Goal: Task Accomplishment & Management: Manage account settings

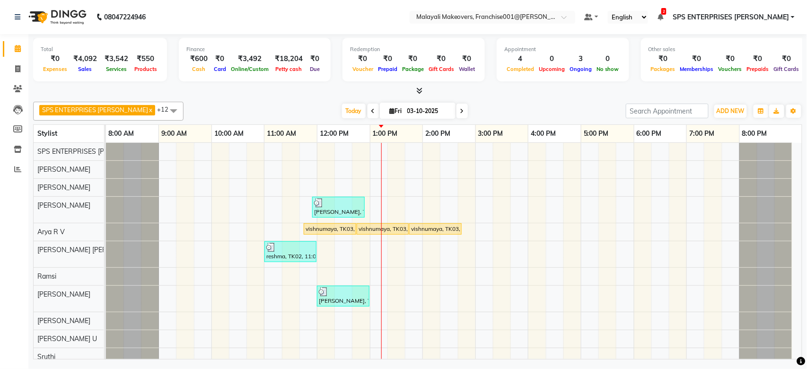
scroll to position [61, 0]
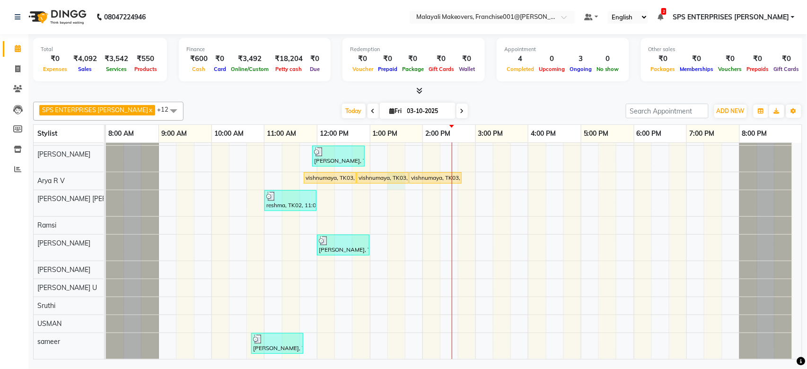
click at [405, 175] on td at bounding box center [414, 225] width 18 height 267
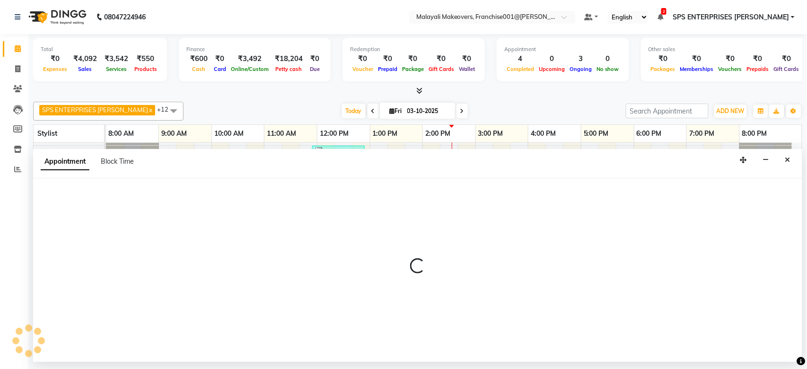
select select "88597"
select select "tentative"
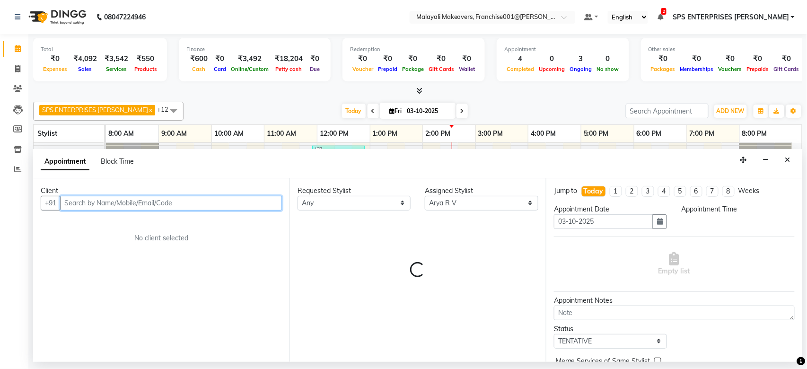
select select "795"
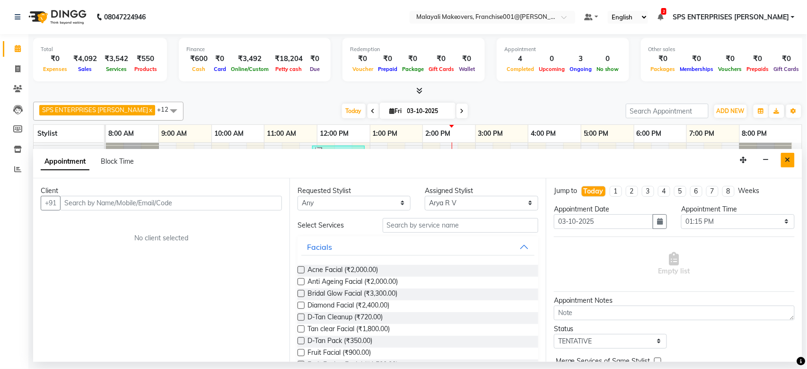
click at [784, 159] on button "Close" at bounding box center [788, 160] width 14 height 15
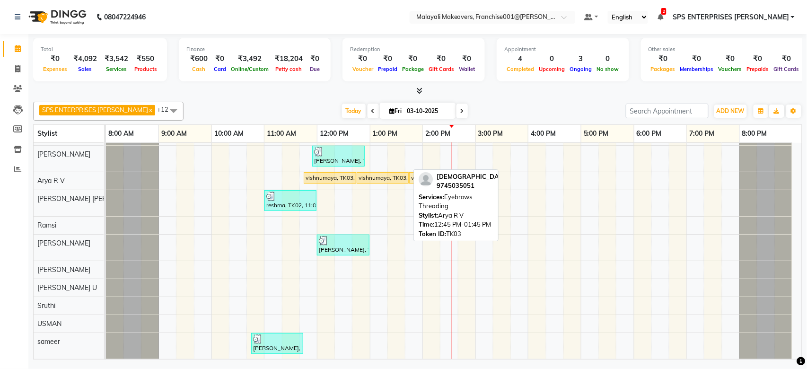
click at [389, 174] on div "vishnumaya, TK03, 12:45 PM-01:45 PM, Eyebrows Threading" at bounding box center [383, 178] width 50 height 9
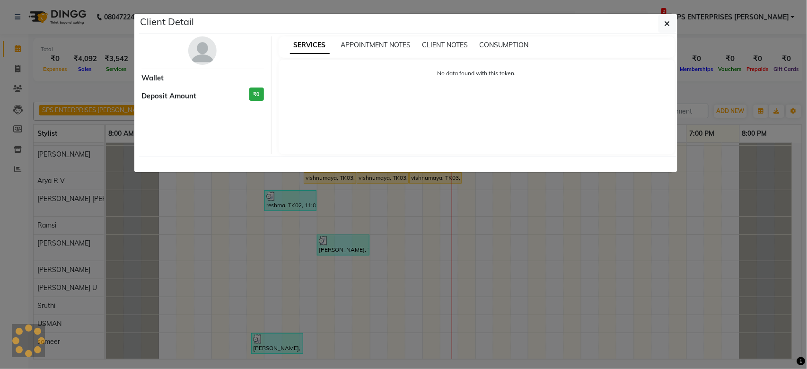
select select "1"
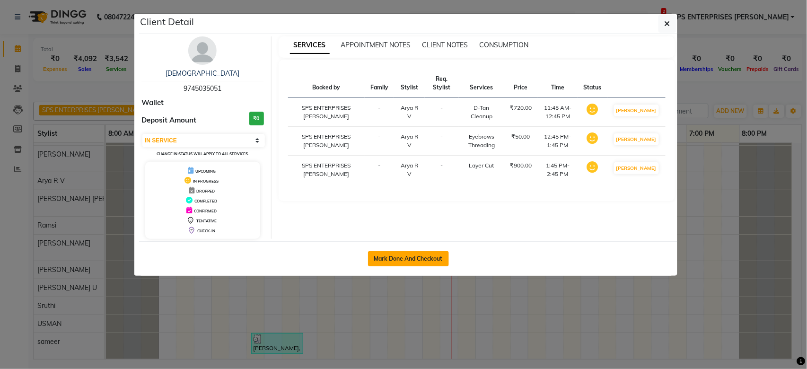
click at [396, 264] on button "Mark Done And Checkout" at bounding box center [408, 258] width 81 height 15
select select "service"
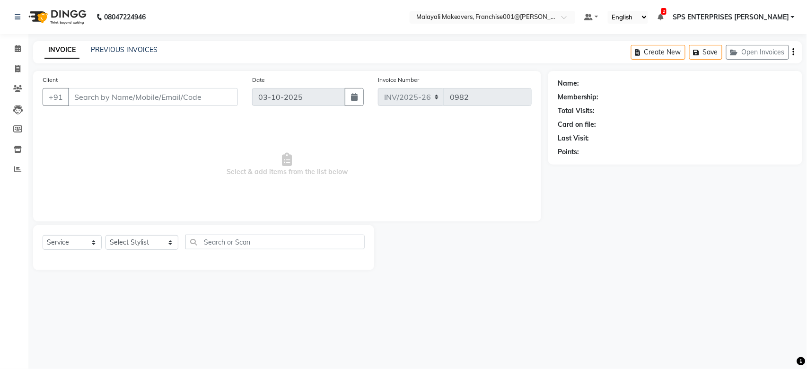
type input "9745035051"
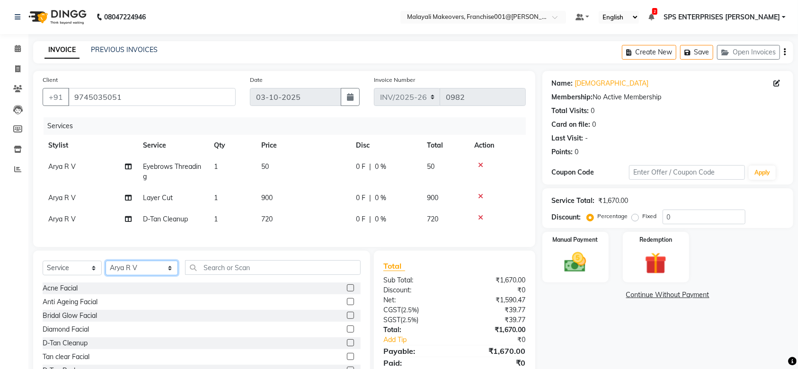
click at [153, 275] on select "Select Stylist [PERSON_NAME] S [PERSON_NAME] P [PERSON_NAME] R V [PERSON_NAME] …" at bounding box center [142, 268] width 72 height 15
select select "88596"
click at [106, 271] on select "Select Stylist [PERSON_NAME] S [PERSON_NAME] P [PERSON_NAME] R V [PERSON_NAME] …" at bounding box center [142, 268] width 72 height 15
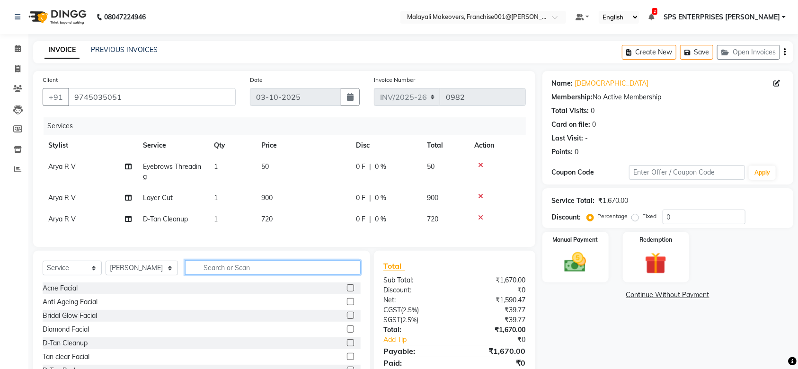
click at [202, 274] on input "text" at bounding box center [273, 267] width 176 height 15
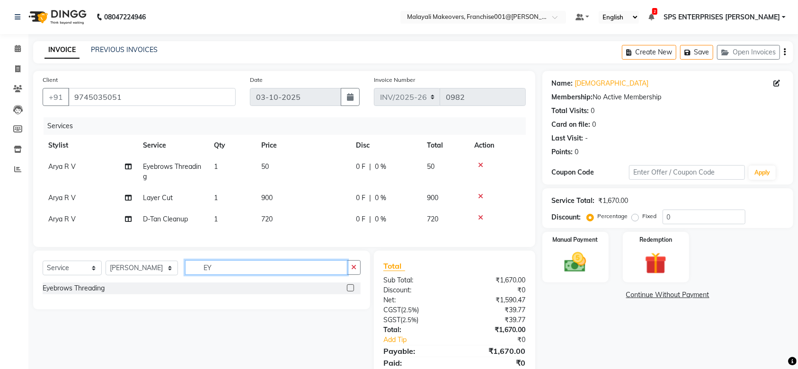
type input "EY"
click at [355, 294] on div at bounding box center [354, 289] width 14 height 12
click at [349, 292] on label at bounding box center [350, 287] width 7 height 7
click at [349, 292] on input "checkbox" at bounding box center [350, 288] width 6 height 6
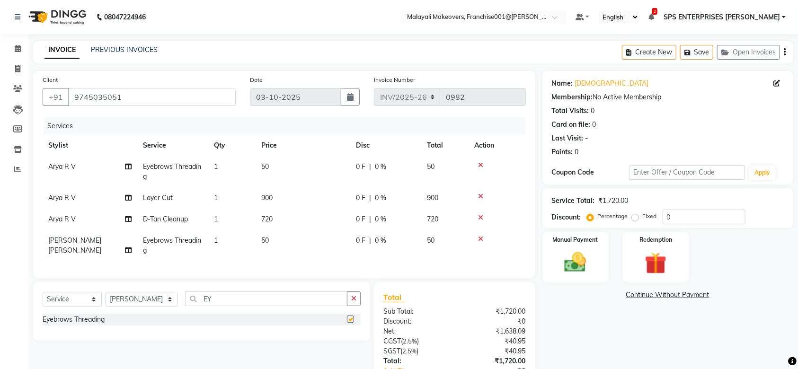
checkbox input "false"
click at [145, 307] on select "Select Stylist [PERSON_NAME] S [PERSON_NAME] P [PERSON_NAME] R V [PERSON_NAME] …" at bounding box center [142, 299] width 72 height 15
select select "83155"
click at [106, 302] on select "Select Stylist [PERSON_NAME] S [PERSON_NAME] P [PERSON_NAME] R V [PERSON_NAME] …" at bounding box center [142, 299] width 72 height 15
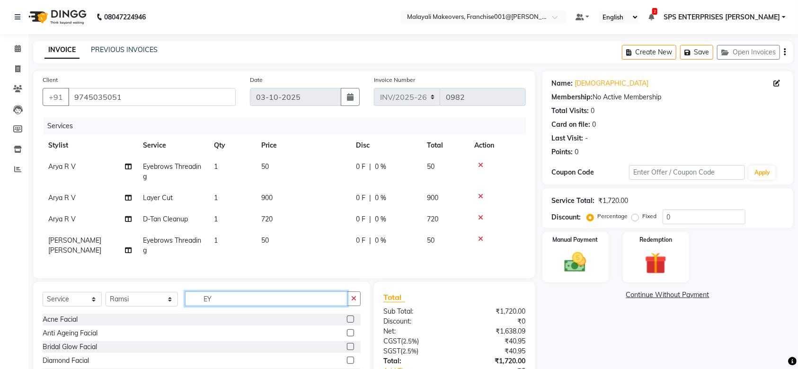
click at [229, 306] on input "EY" at bounding box center [266, 299] width 162 height 15
type input "EYE"
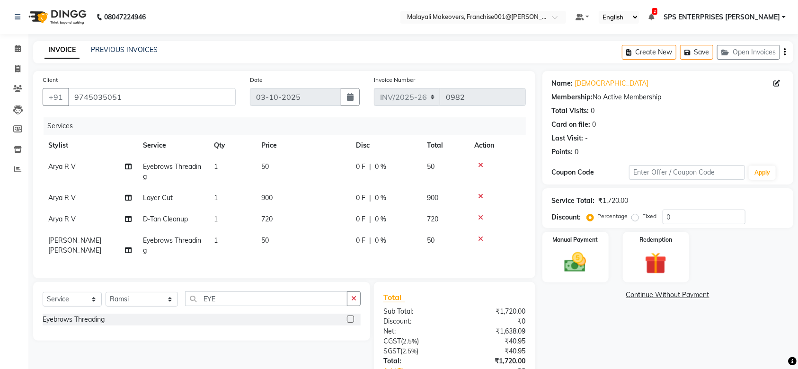
click at [351, 323] on label at bounding box center [350, 319] width 7 height 7
click at [351, 323] on input "checkbox" at bounding box center [350, 320] width 6 height 6
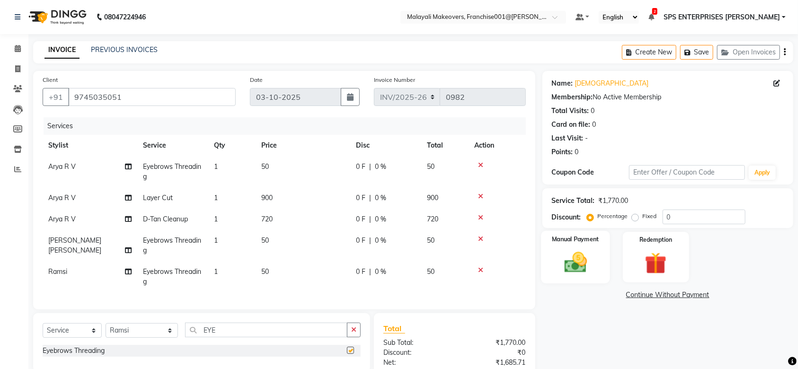
checkbox input "false"
click at [707, 50] on button "Save" at bounding box center [696, 52] width 33 height 15
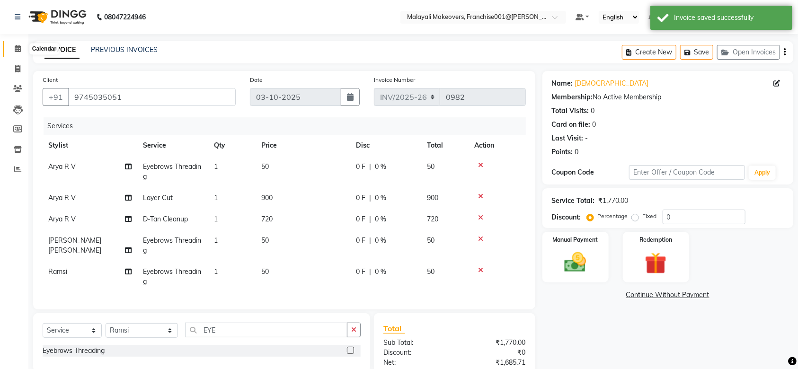
click at [18, 45] on icon at bounding box center [18, 48] width 6 height 7
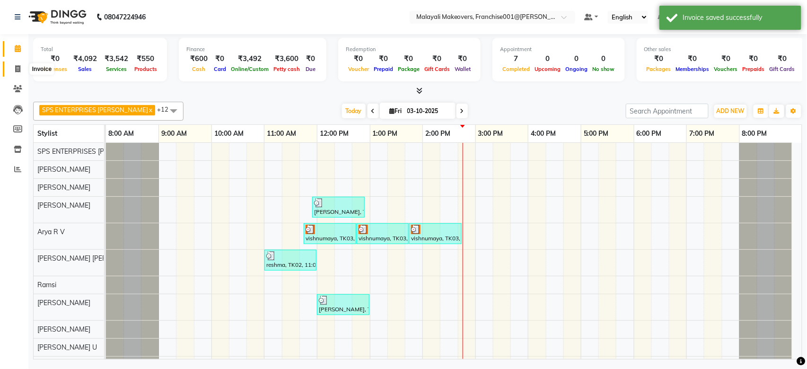
click at [16, 70] on icon at bounding box center [17, 68] width 5 height 7
select select "service"
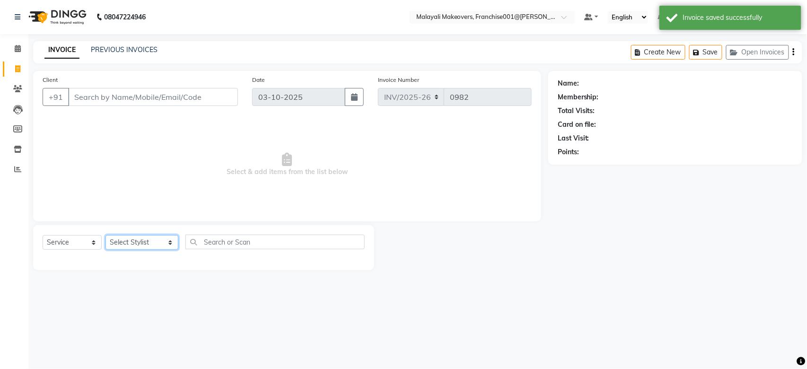
click at [152, 236] on select "Select Stylist [PERSON_NAME] S [PERSON_NAME] P [PERSON_NAME] R V [PERSON_NAME] …" at bounding box center [142, 242] width 73 height 15
select select "59492"
click at [106, 236] on select "Select Stylist [PERSON_NAME] S [PERSON_NAME] P [PERSON_NAME] R V [PERSON_NAME] …" at bounding box center [142, 242] width 73 height 15
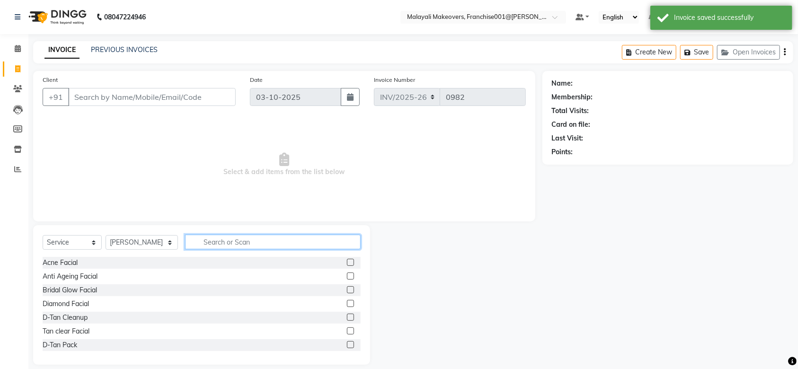
click at [193, 245] on input "text" at bounding box center [273, 242] width 176 height 15
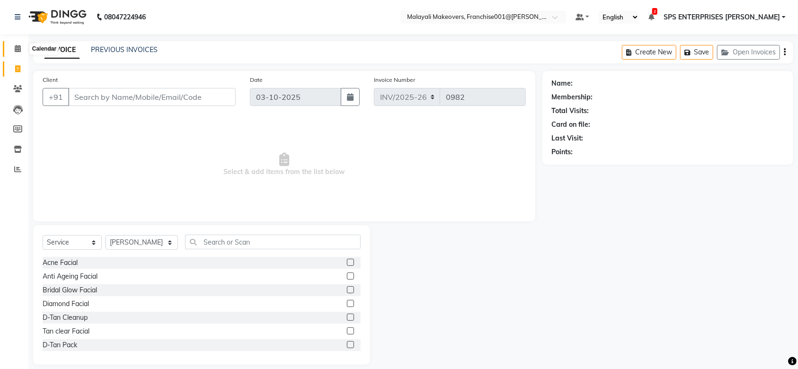
click at [16, 48] on icon at bounding box center [18, 48] width 6 height 7
click at [18, 52] on icon at bounding box center [18, 48] width 6 height 7
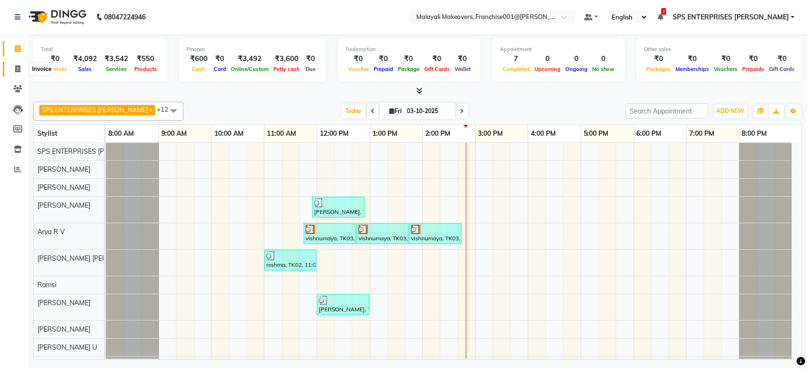
click at [11, 68] on span at bounding box center [17, 69] width 17 height 11
select select "service"
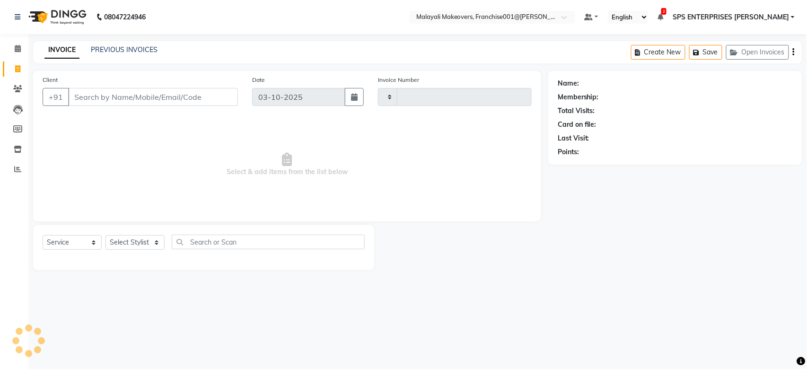
type input "0982"
select select "8923"
click at [106, 96] on input "Client" at bounding box center [153, 97] width 170 height 18
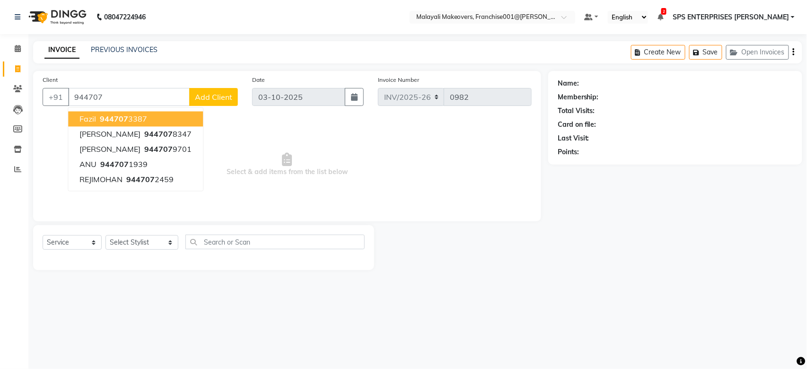
click at [139, 123] on ngb-highlight "944707 3387" at bounding box center [122, 119] width 49 height 9
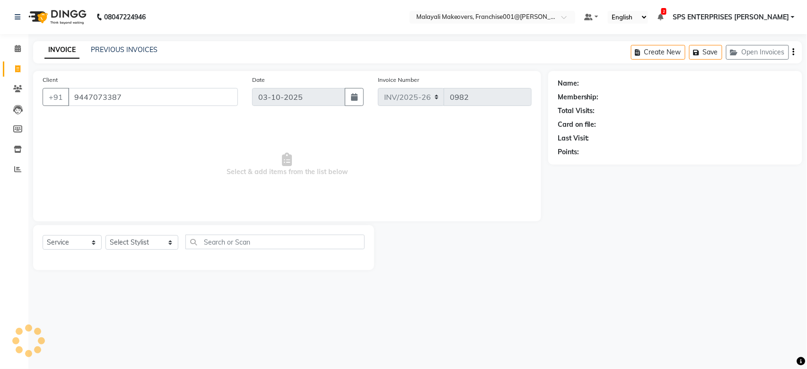
type input "9447073387"
select select "1: Object"
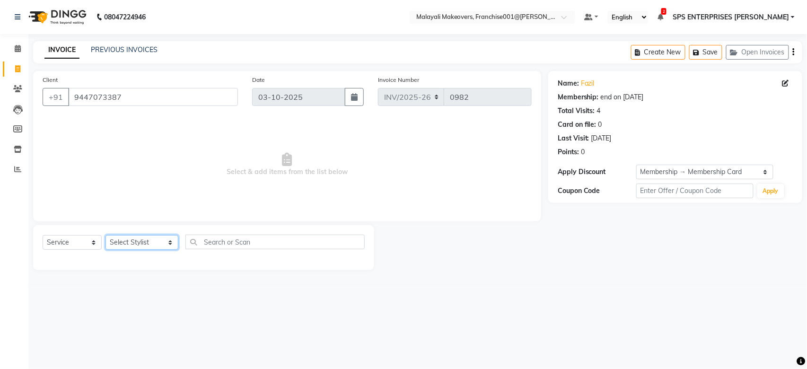
click at [138, 247] on select "Select Stylist [PERSON_NAME] S [PERSON_NAME] P [PERSON_NAME] R V [PERSON_NAME] …" at bounding box center [142, 242] width 73 height 15
select select "84394"
click at [106, 236] on select "Select Stylist [PERSON_NAME] S [PERSON_NAME] P [PERSON_NAME] R V [PERSON_NAME] …" at bounding box center [142, 242] width 73 height 15
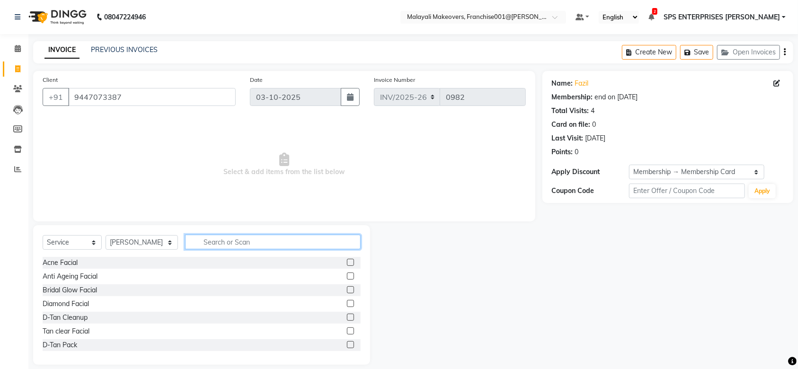
click at [204, 242] on input "text" at bounding box center [273, 242] width 176 height 15
type input "CUT"
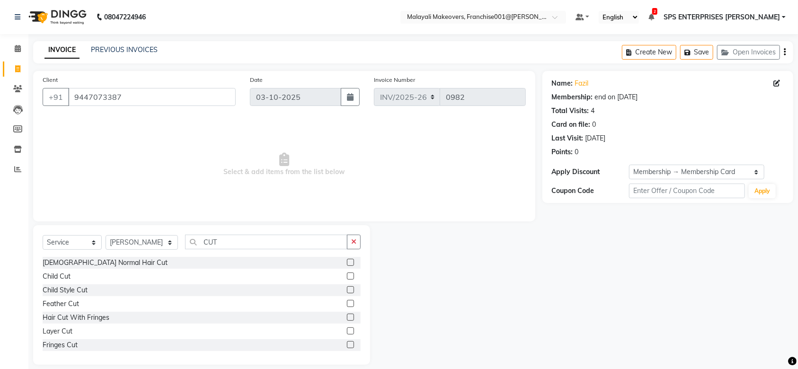
click at [347, 262] on label at bounding box center [350, 262] width 7 height 7
click at [347, 262] on input "checkbox" at bounding box center [350, 263] width 6 height 6
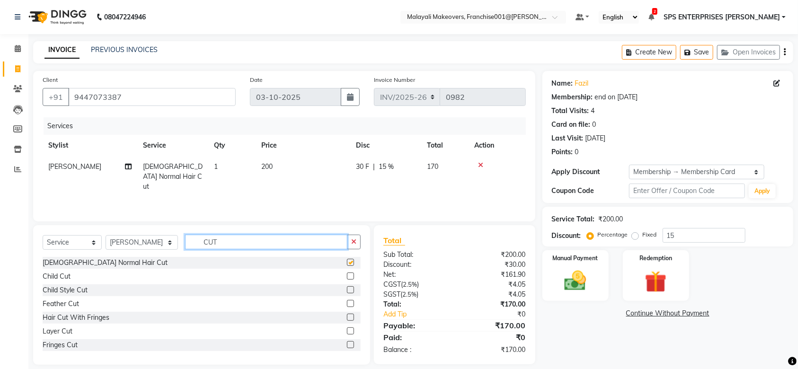
click at [256, 246] on input "CUT" at bounding box center [266, 242] width 162 height 15
checkbox input "false"
type input "C"
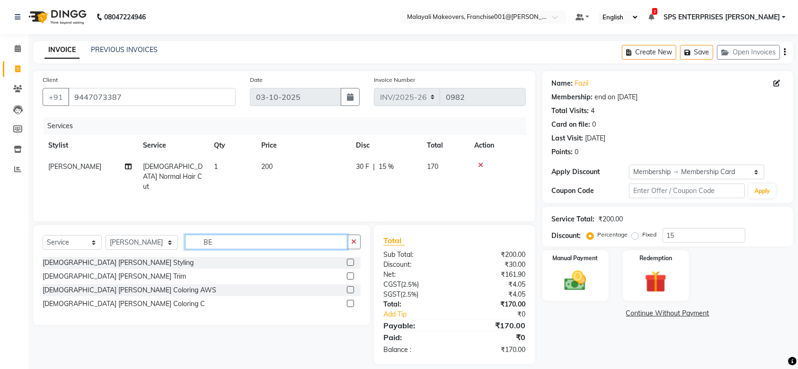
type input "BE"
click at [350, 262] on label at bounding box center [350, 262] width 7 height 7
click at [350, 262] on input "checkbox" at bounding box center [350, 263] width 6 height 6
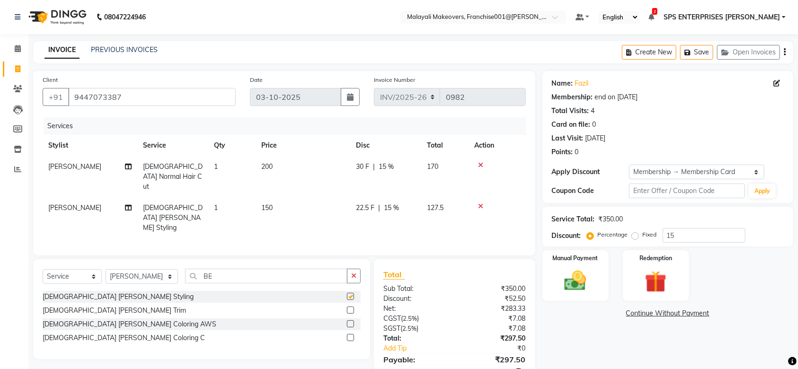
checkbox input "false"
click at [129, 269] on select "Select Stylist [PERSON_NAME] S [PERSON_NAME] P [PERSON_NAME] R V [PERSON_NAME] …" at bounding box center [142, 276] width 72 height 15
select select "59492"
click at [106, 269] on select "Select Stylist [PERSON_NAME] S [PERSON_NAME] P [PERSON_NAME] R V [PERSON_NAME] …" at bounding box center [142, 276] width 72 height 15
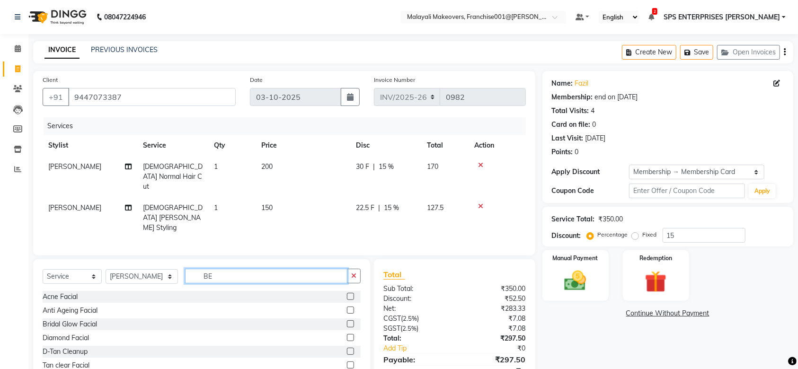
click at [210, 269] on input "BE" at bounding box center [266, 276] width 162 height 15
type input "B"
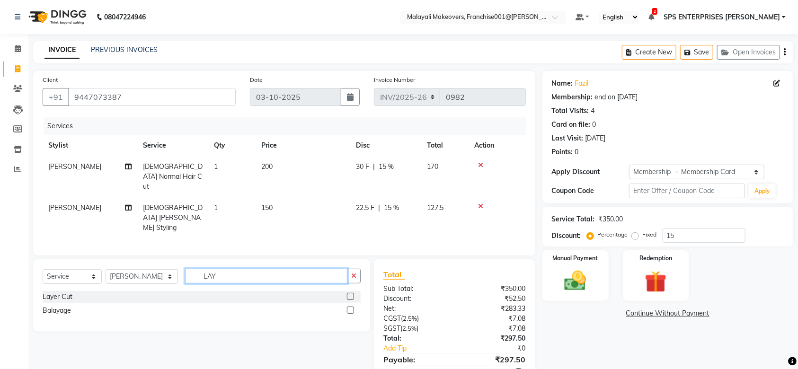
type input "LAY"
click at [348, 293] on label at bounding box center [350, 296] width 7 height 7
click at [348, 294] on input "checkbox" at bounding box center [350, 297] width 6 height 6
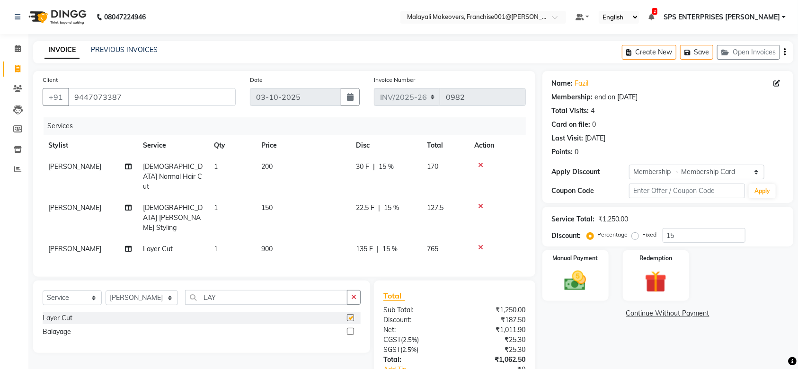
checkbox input "false"
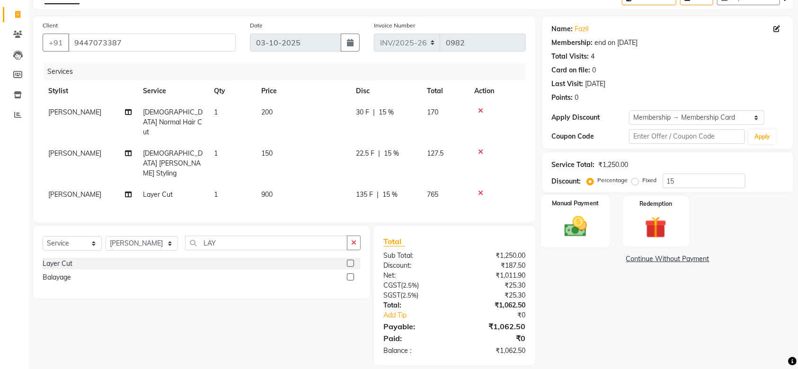
click at [574, 236] on img at bounding box center [575, 226] width 37 height 26
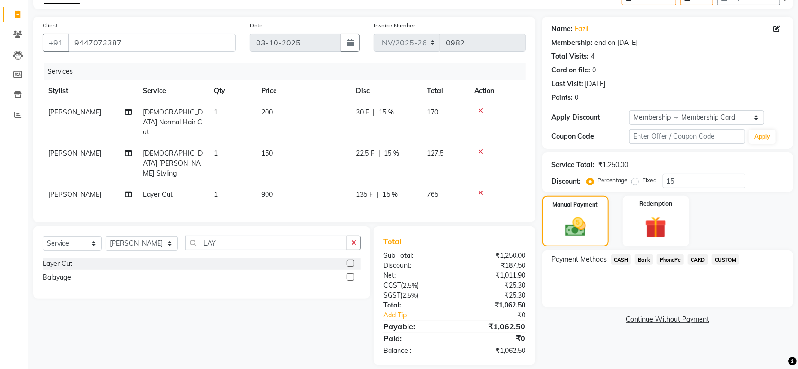
click at [669, 259] on span "PhonePe" at bounding box center [670, 259] width 27 height 11
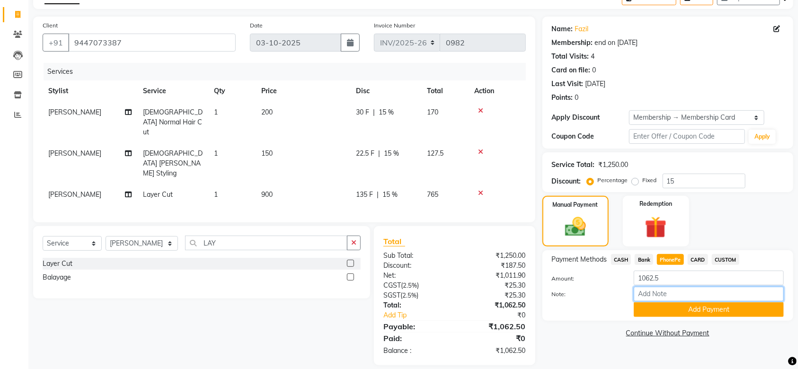
click at [655, 291] on input "Note:" at bounding box center [709, 294] width 150 height 15
type input "SRUTHI"
click at [722, 319] on div "Payment Methods CASH Bank PhonePe CARD CUSTOM Amount: 1062.5 Note: SRUTHI Add P…" at bounding box center [667, 285] width 251 height 71
click at [724, 313] on button "Add Payment" at bounding box center [709, 309] width 150 height 15
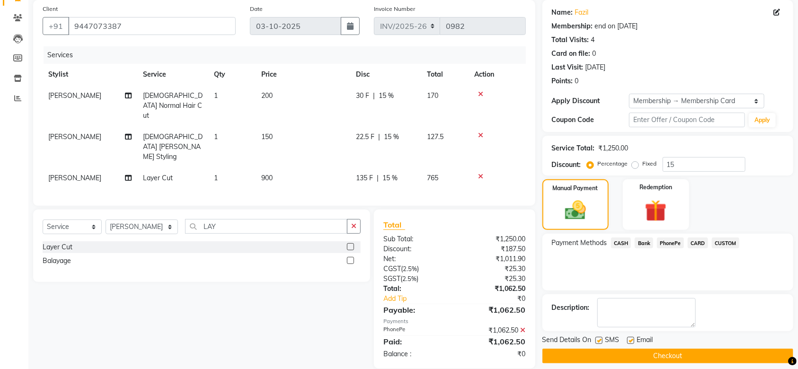
scroll to position [80, 0]
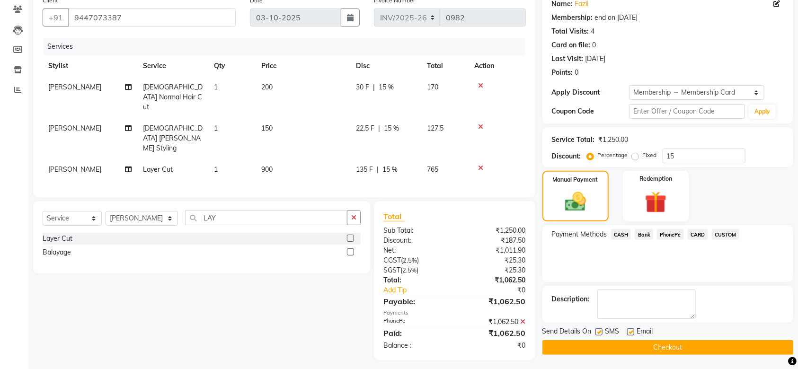
click at [720, 343] on button "Checkout" at bounding box center [667, 347] width 251 height 15
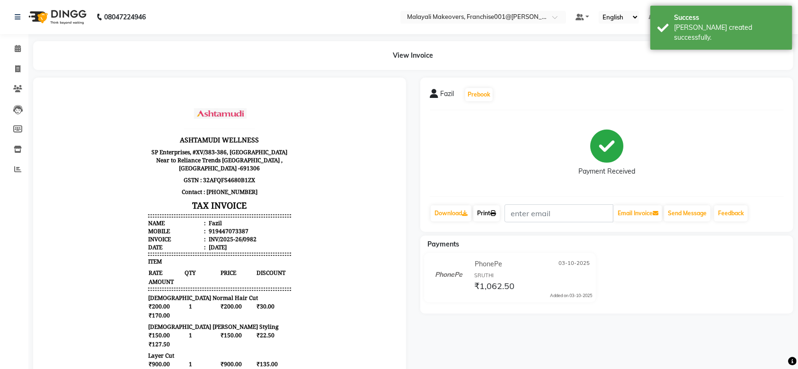
click at [480, 206] on link "Print" at bounding box center [486, 213] width 27 height 16
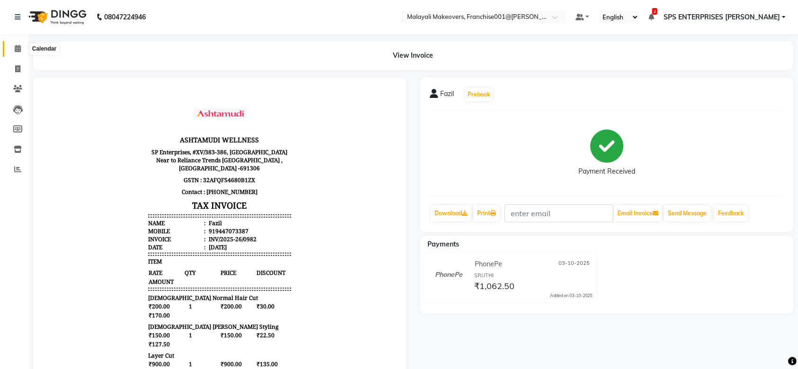
click at [10, 44] on span at bounding box center [17, 49] width 17 height 11
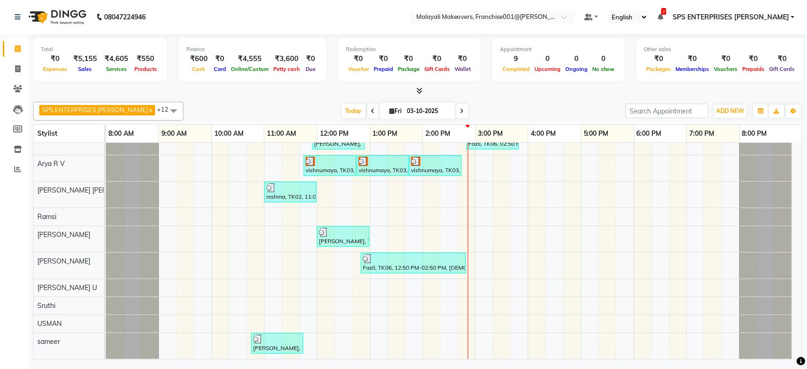
scroll to position [78, 0]
click at [17, 67] on icon at bounding box center [17, 68] width 5 height 7
select select "service"
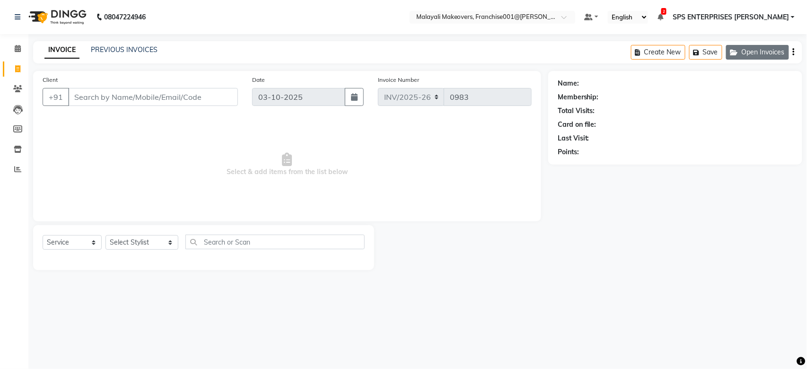
click at [767, 48] on button "Open Invoices" at bounding box center [757, 52] width 63 height 15
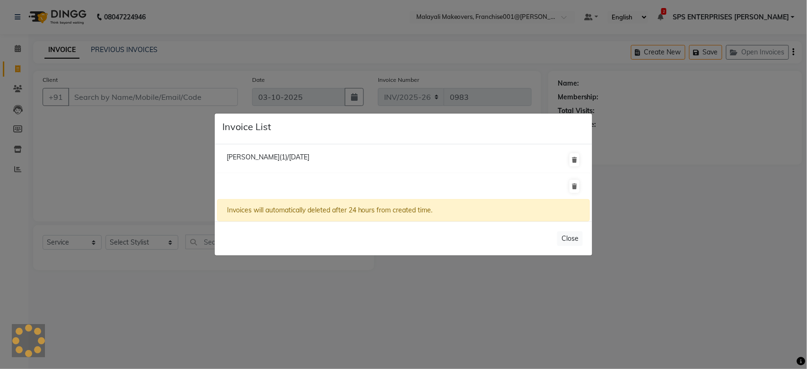
click at [301, 156] on span "[PERSON_NAME](1)/[DATE]" at bounding box center [268, 157] width 83 height 9
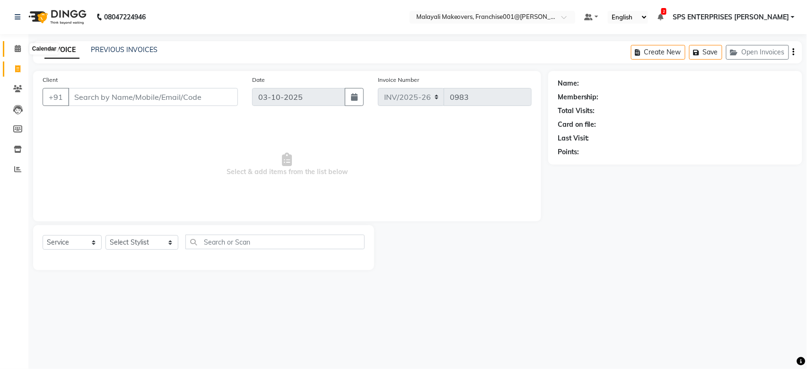
click at [16, 45] on icon at bounding box center [18, 48] width 6 height 7
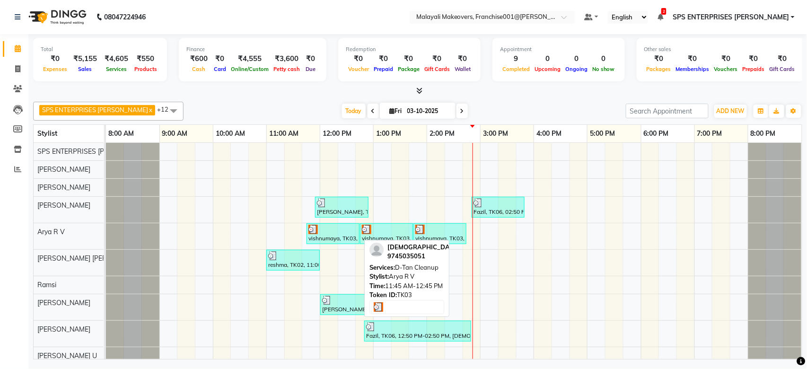
click at [353, 227] on div at bounding box center [333, 229] width 49 height 9
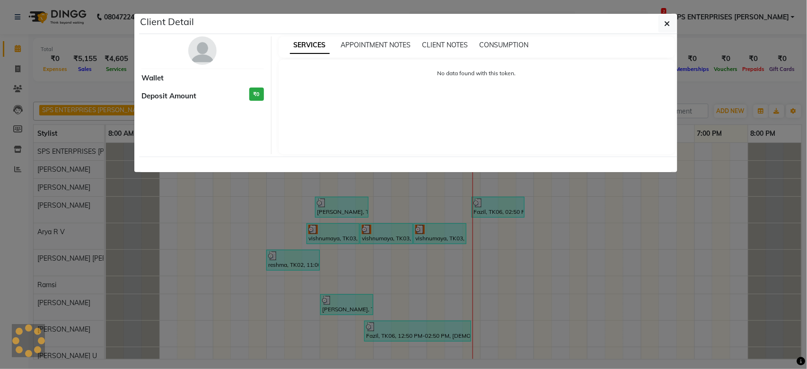
select select "3"
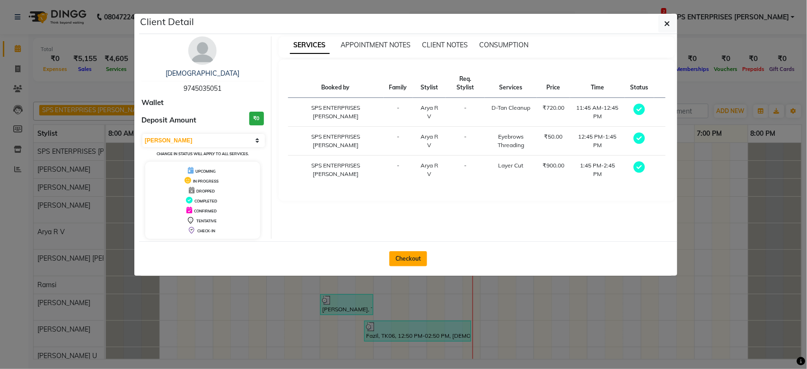
click at [409, 255] on button "Checkout" at bounding box center [408, 258] width 38 height 15
select select "service"
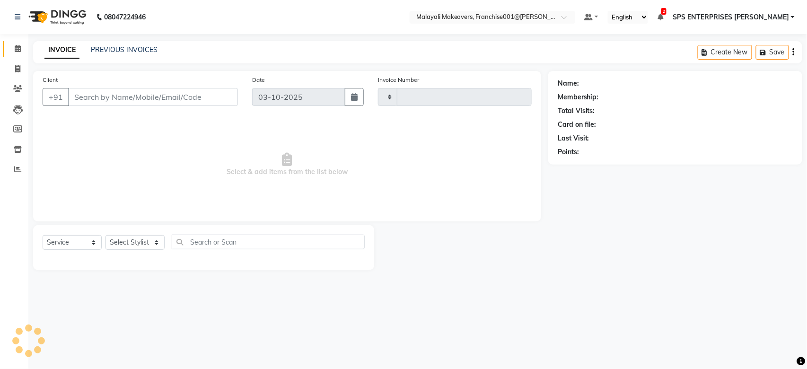
type input "0983"
select select "8923"
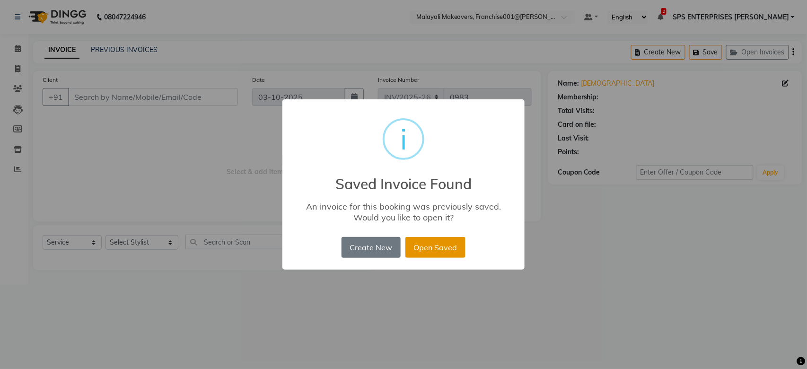
click at [434, 252] on button "Open Saved" at bounding box center [436, 247] width 60 height 21
type input "9745035051"
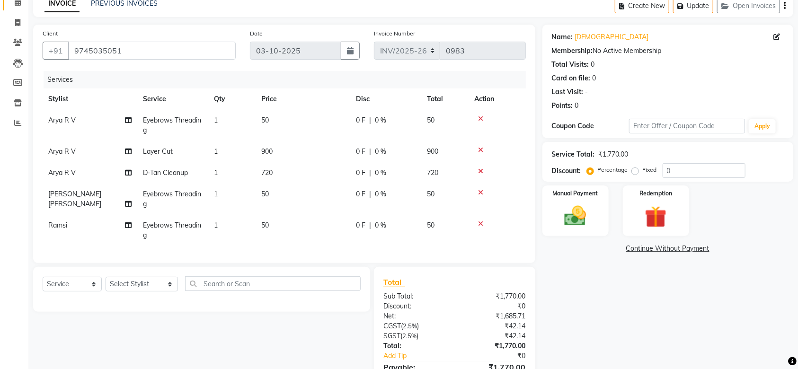
scroll to position [107, 0]
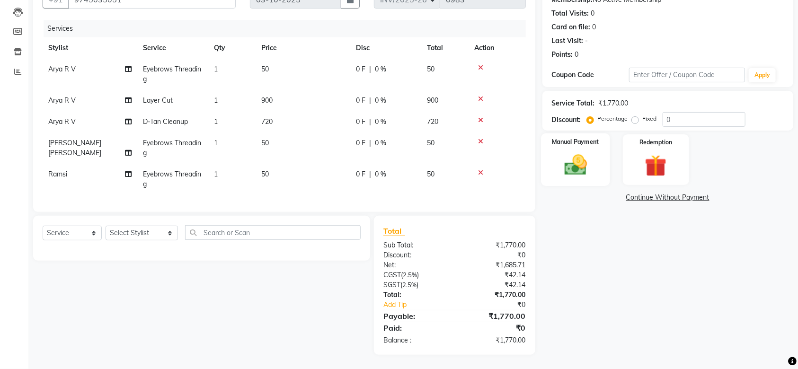
click at [597, 137] on div "Manual Payment" at bounding box center [575, 159] width 69 height 53
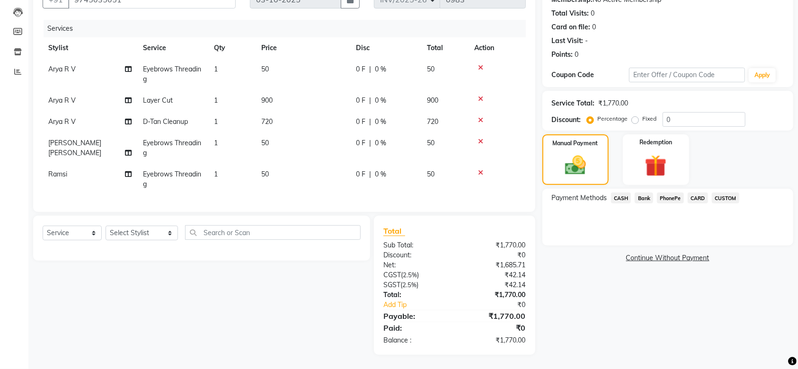
click at [681, 198] on div "Payment Methods CASH Bank PhonePe CARD CUSTOM" at bounding box center [667, 217] width 251 height 57
click at [678, 194] on div "PhonePe" at bounding box center [668, 199] width 31 height 13
click at [678, 193] on span "PhonePe" at bounding box center [670, 198] width 27 height 11
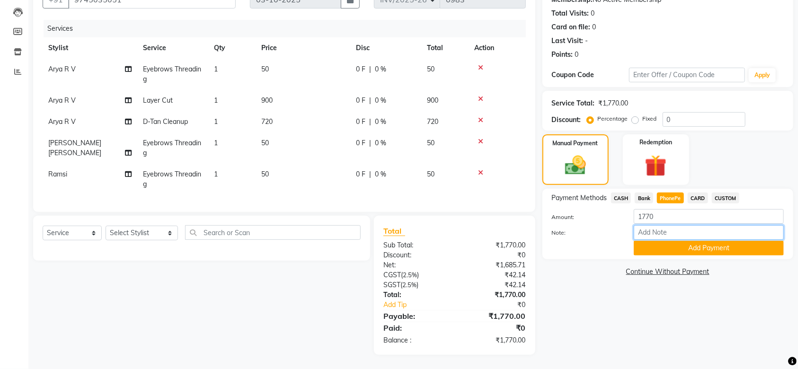
click at [661, 225] on input "Note:" at bounding box center [709, 232] width 150 height 15
type input "SRUTHI"
click at [717, 241] on button "Add Payment" at bounding box center [709, 248] width 150 height 15
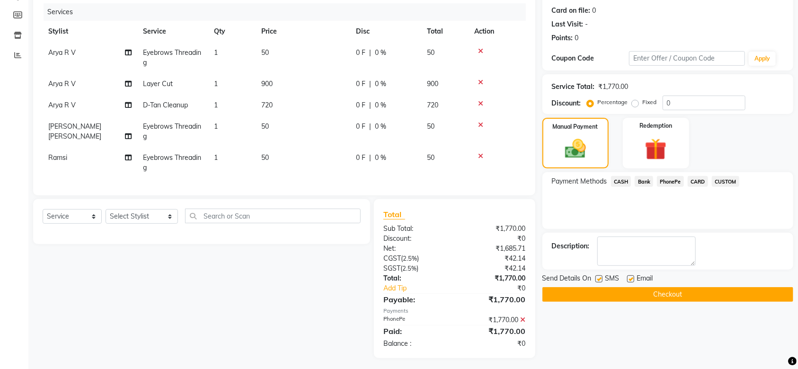
scroll to position [126, 0]
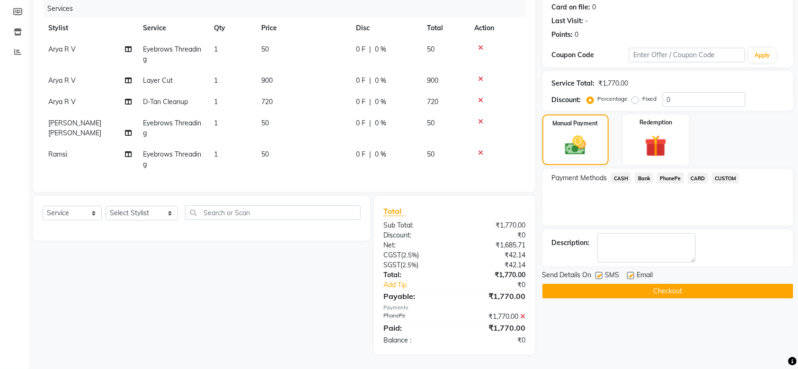
click at [679, 284] on button "Checkout" at bounding box center [667, 291] width 251 height 15
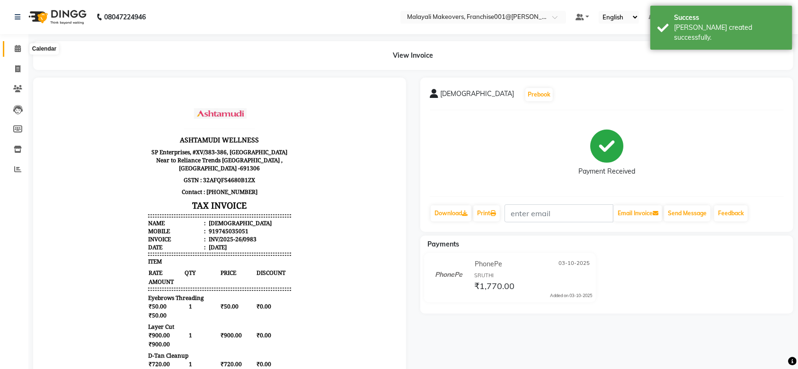
click at [9, 50] on span at bounding box center [17, 49] width 17 height 11
